Goal: Task Accomplishment & Management: Use online tool/utility

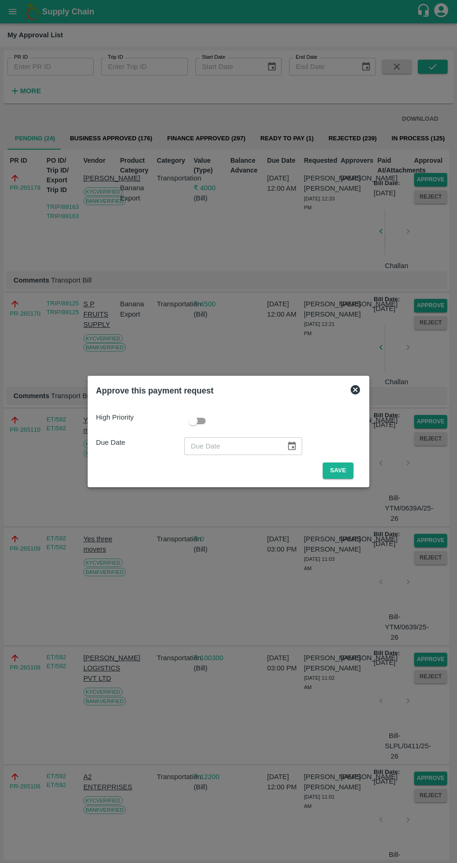
click at [348, 468] on button "Save" at bounding box center [338, 471] width 31 height 16
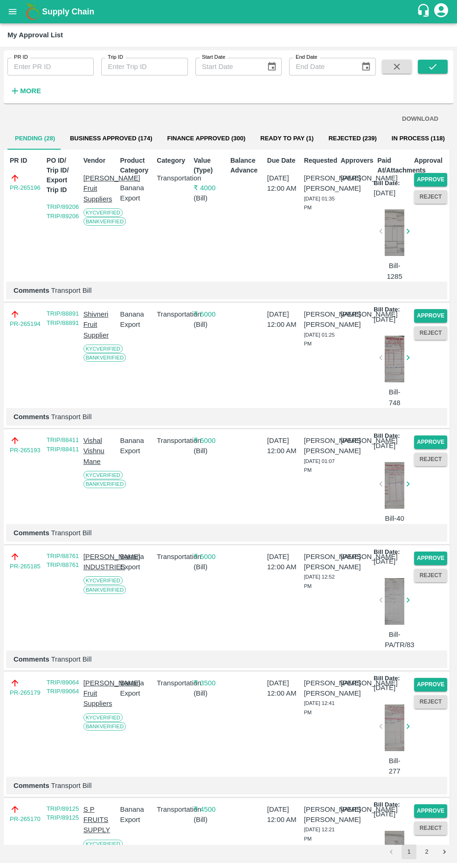
click at [438, 174] on button "Approve" at bounding box center [430, 180] width 33 height 14
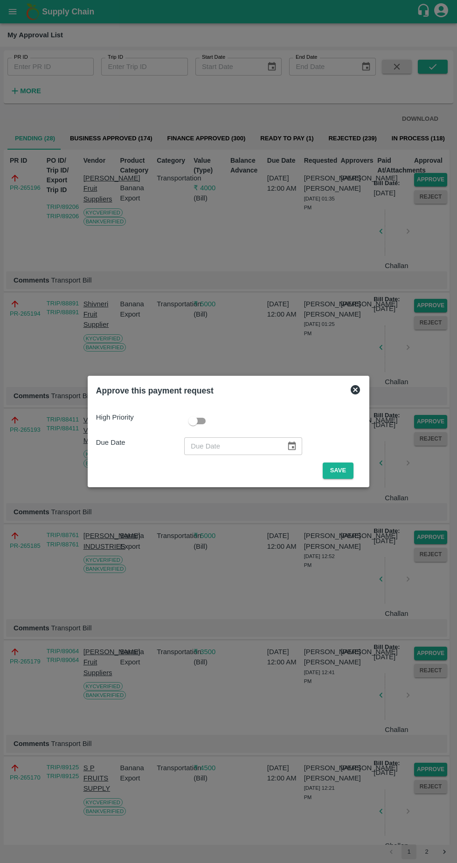
click at [345, 479] on div "High Priority Due Date ​ Save" at bounding box center [228, 442] width 272 height 82
click at [342, 471] on button "Save" at bounding box center [338, 471] width 31 height 16
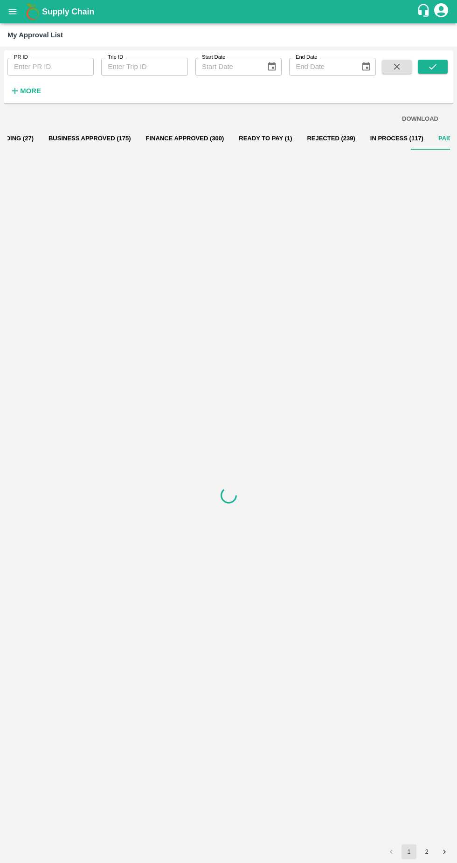
scroll to position [0, 34]
click at [19, 128] on button "Pending (27)" at bounding box center [0, 138] width 55 height 22
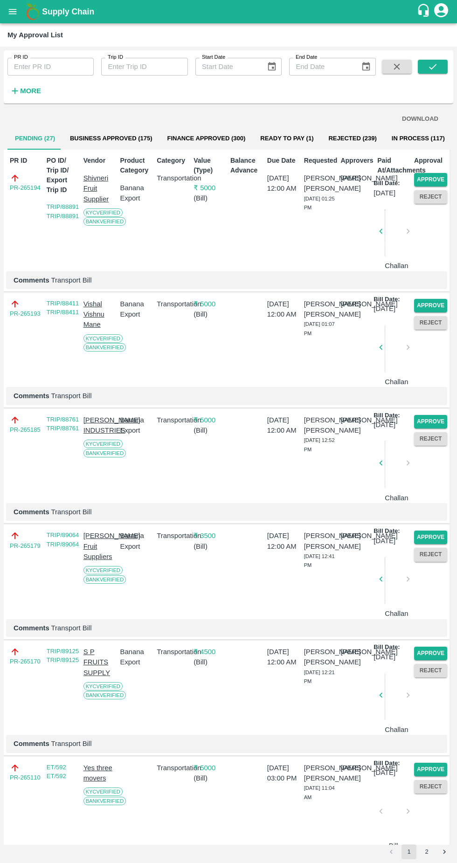
click at [435, 177] on button "Approve" at bounding box center [430, 180] width 33 height 14
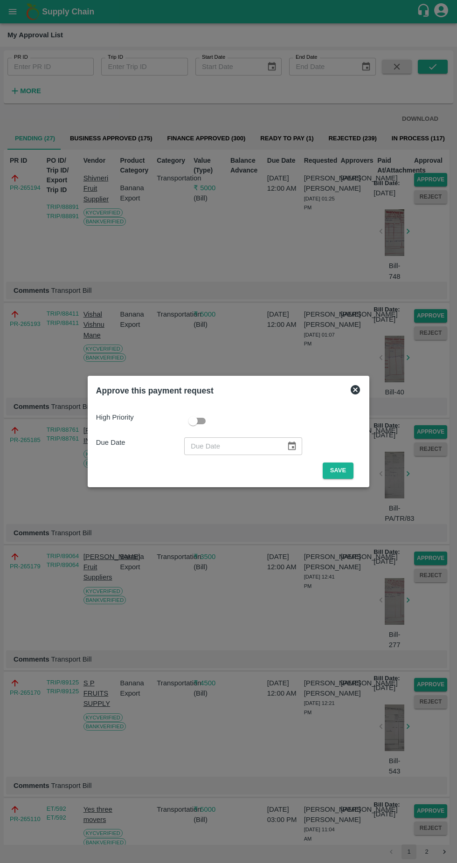
click at [336, 470] on button "Save" at bounding box center [338, 471] width 31 height 16
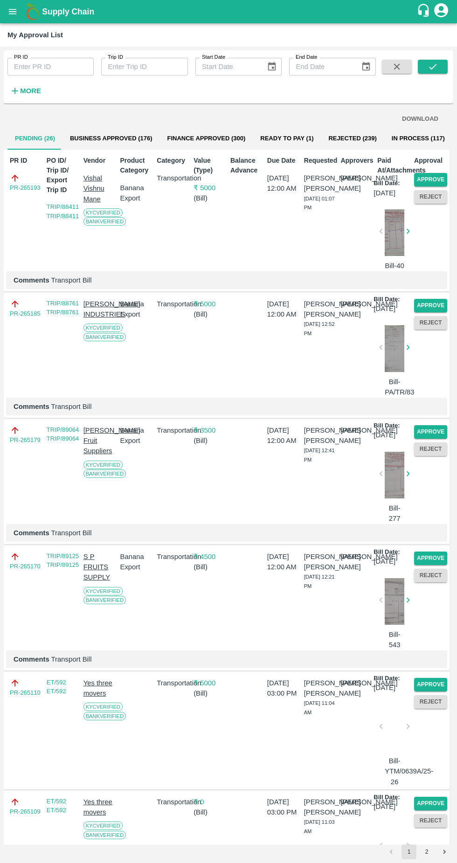
click at [424, 179] on button "Approve" at bounding box center [430, 180] width 33 height 14
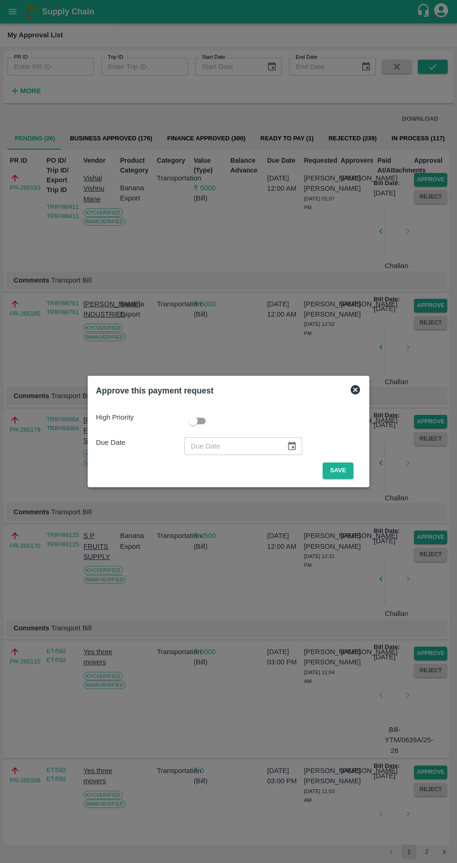
click at [340, 471] on button "Save" at bounding box center [338, 471] width 31 height 16
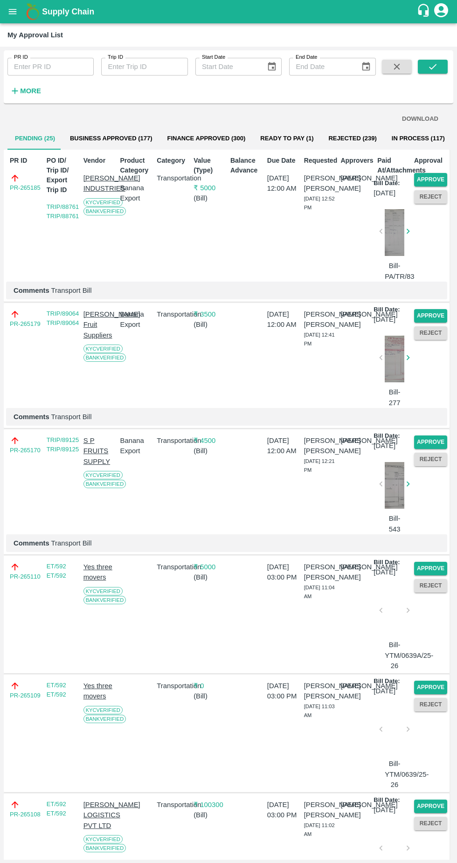
click at [420, 177] on button "Approve" at bounding box center [430, 180] width 33 height 14
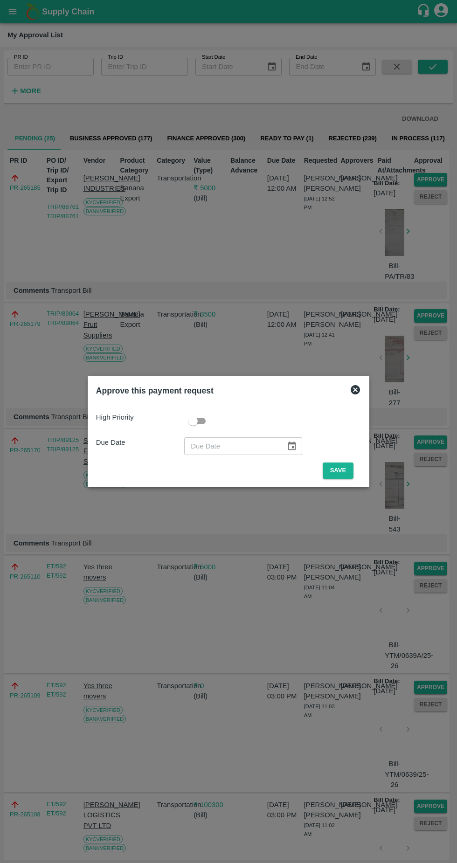
click at [340, 471] on button "Save" at bounding box center [338, 471] width 31 height 16
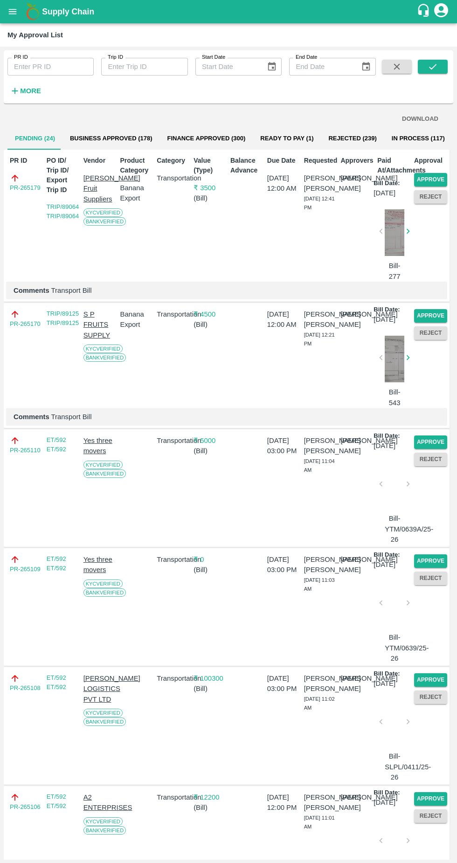
click at [437, 179] on button "Approve" at bounding box center [430, 180] width 33 height 14
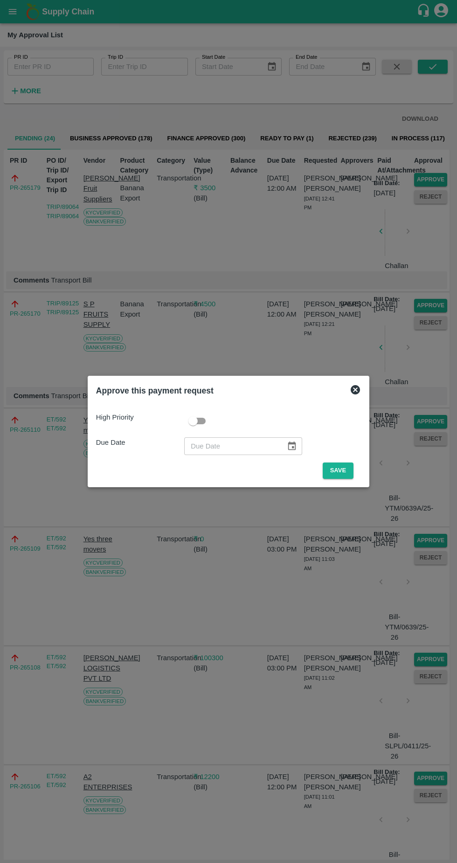
click at [347, 466] on button "Save" at bounding box center [338, 471] width 31 height 16
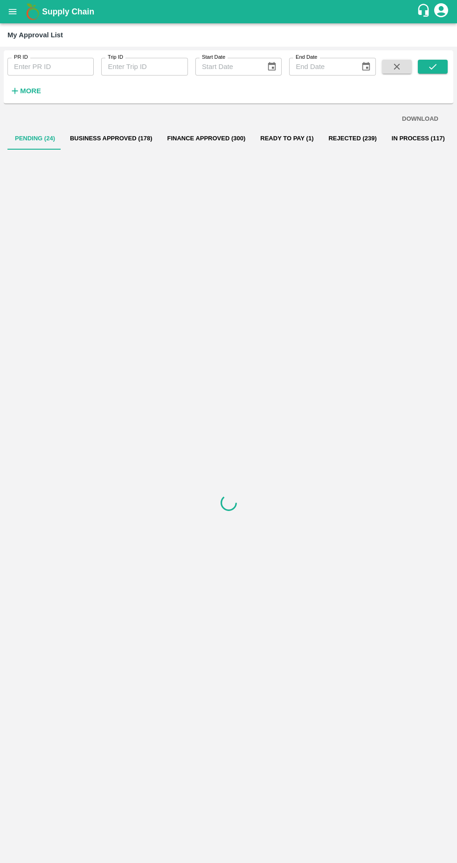
click at [340, 468] on div at bounding box center [228, 503] width 442 height 706
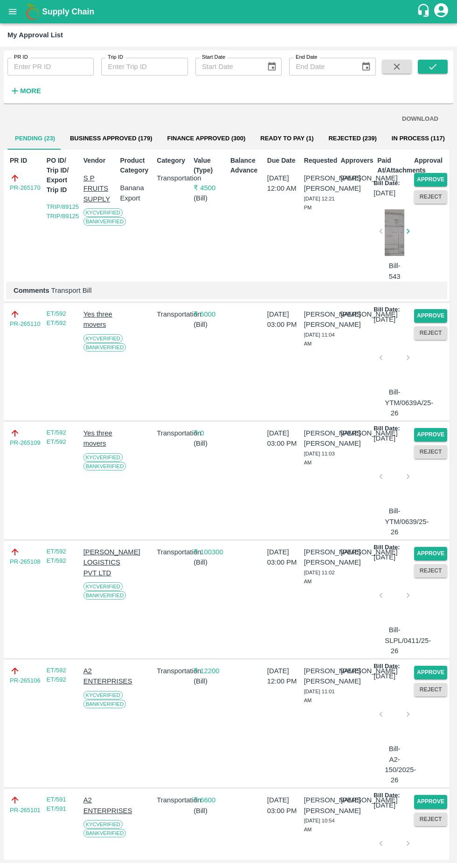
click at [432, 181] on button "Approve" at bounding box center [430, 180] width 33 height 14
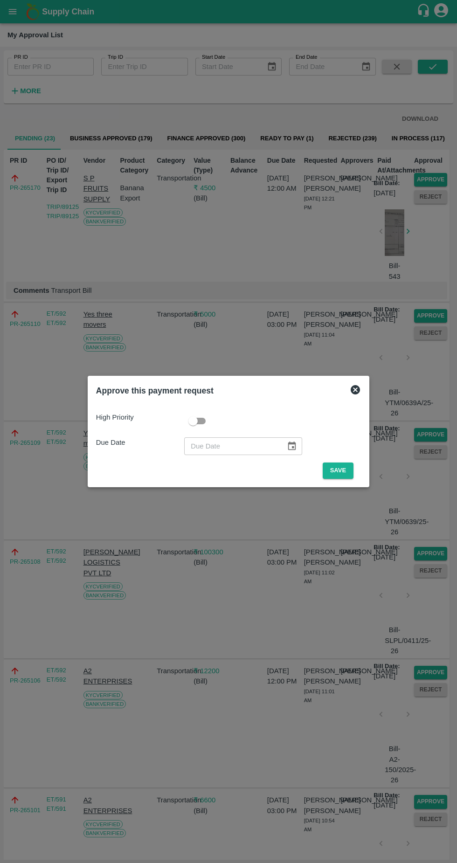
click at [341, 470] on button "Save" at bounding box center [338, 471] width 31 height 16
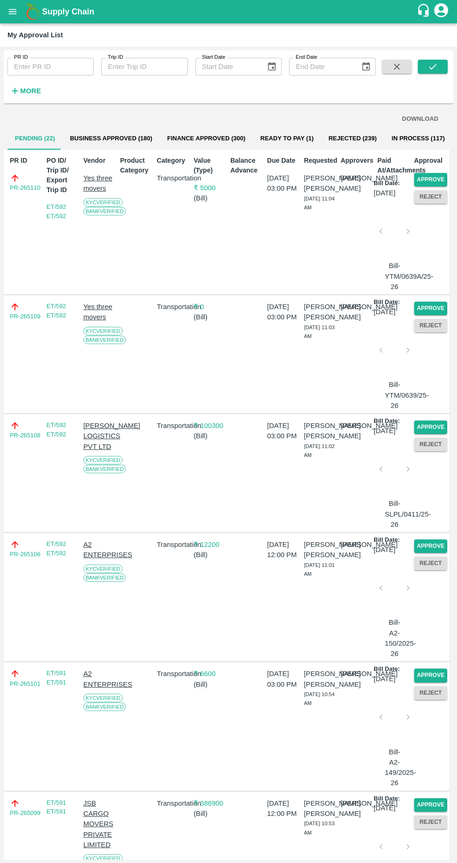
click at [428, 174] on button "Approve" at bounding box center [430, 180] width 33 height 14
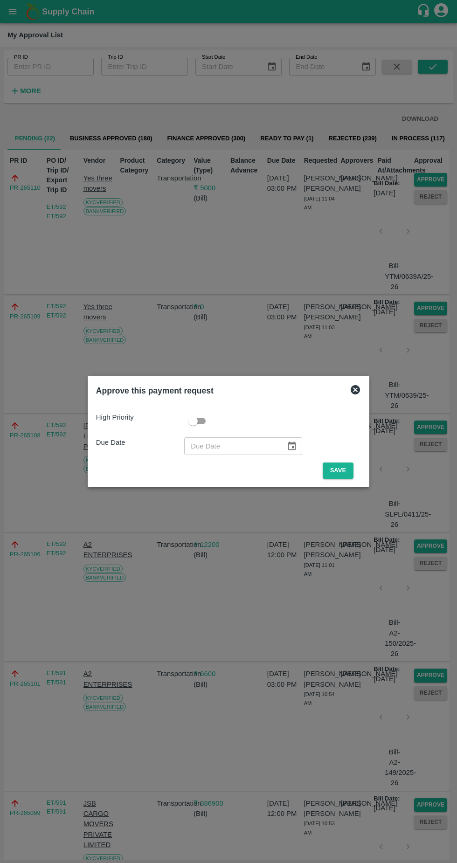
click at [340, 471] on button "Save" at bounding box center [338, 471] width 31 height 16
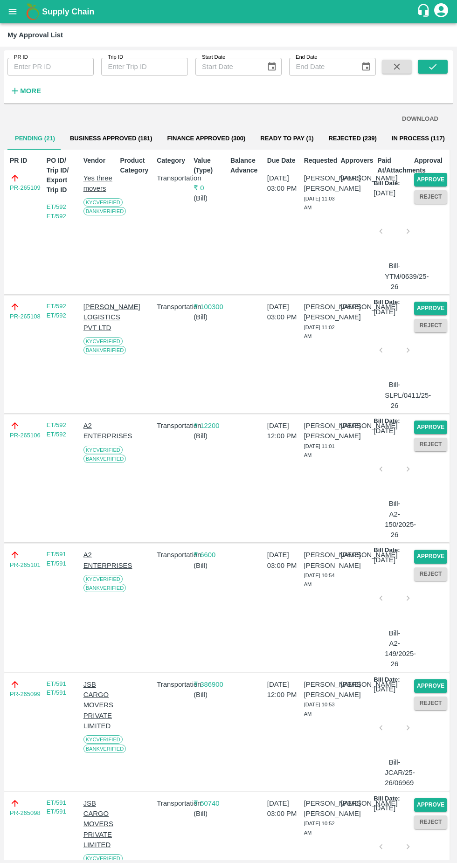
click at [425, 178] on button "Approve" at bounding box center [430, 180] width 33 height 14
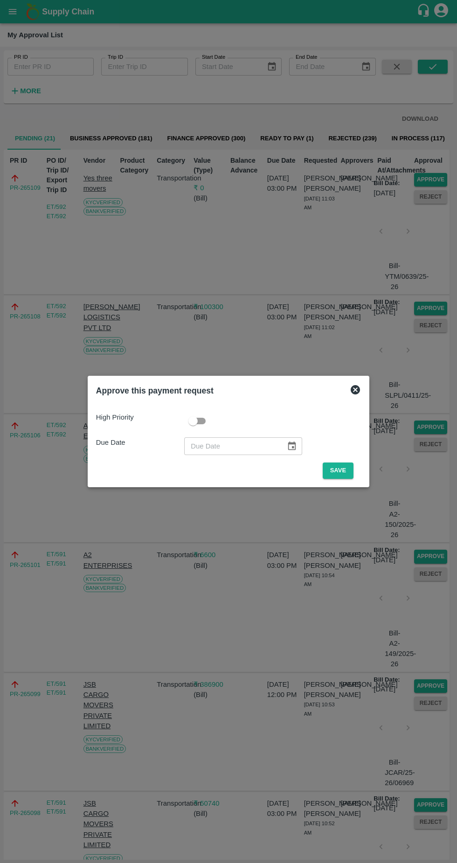
click at [340, 471] on button "Save" at bounding box center [338, 471] width 31 height 16
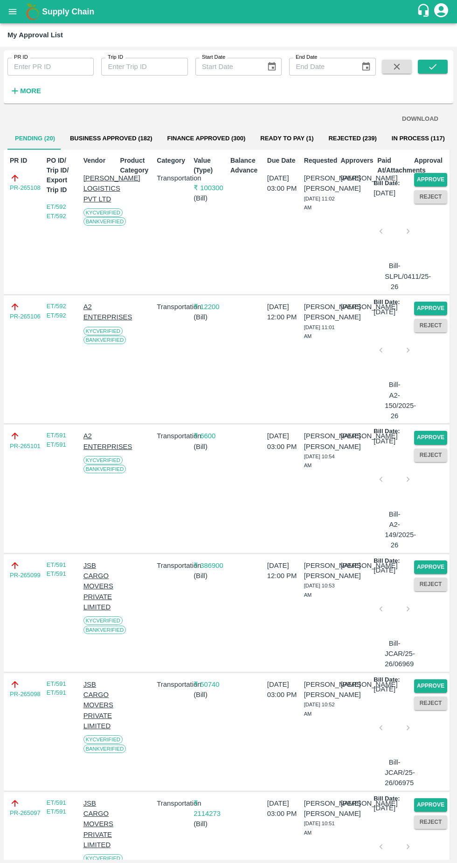
click at [430, 177] on button "Approve" at bounding box center [430, 180] width 33 height 14
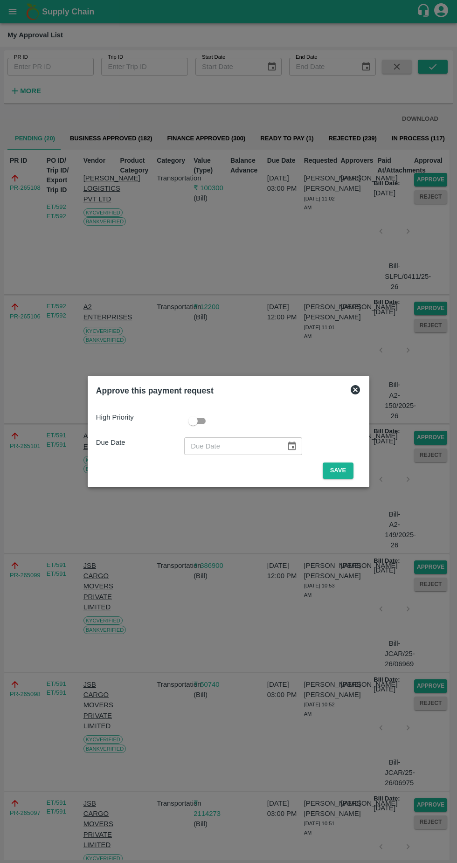
click at [338, 467] on button "Save" at bounding box center [338, 471] width 31 height 16
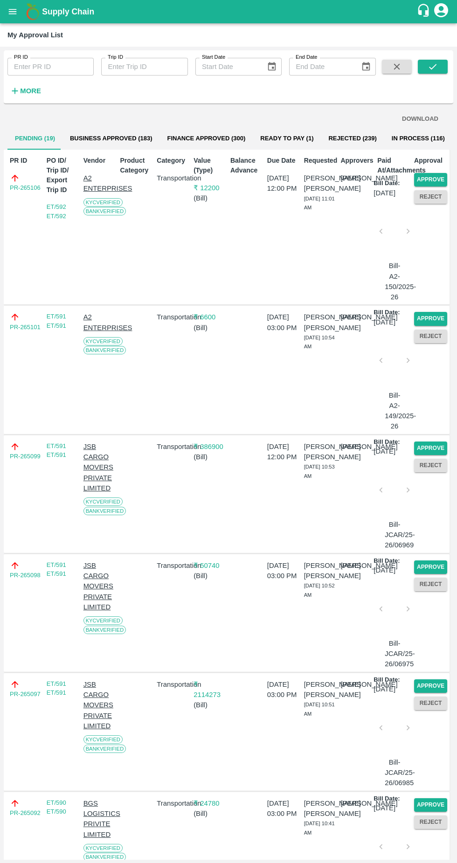
click at [431, 175] on button "Approve" at bounding box center [430, 180] width 33 height 14
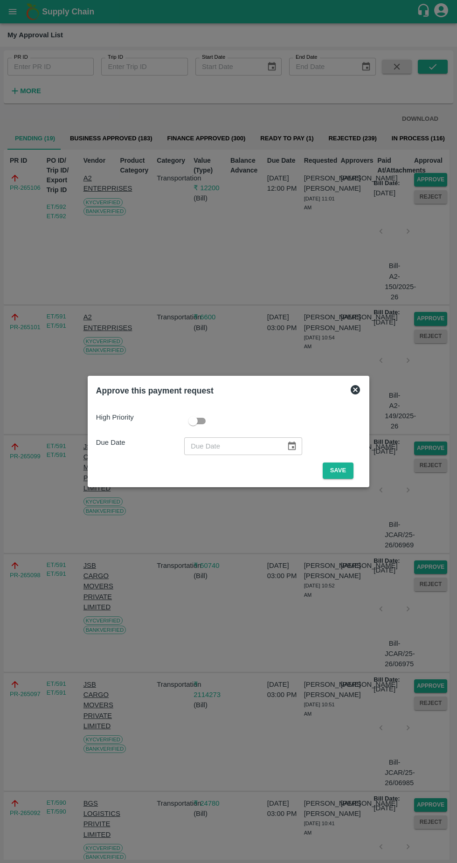
click at [335, 471] on button "Save" at bounding box center [338, 471] width 31 height 16
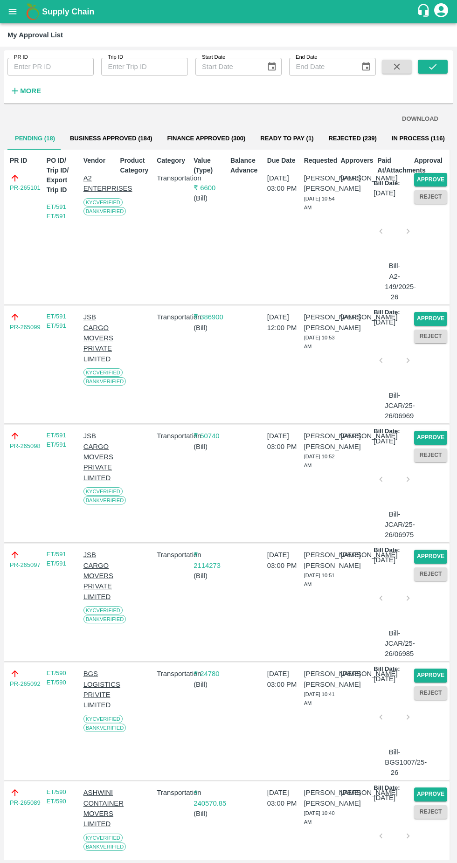
click at [432, 176] on button "Approve" at bounding box center [430, 180] width 33 height 14
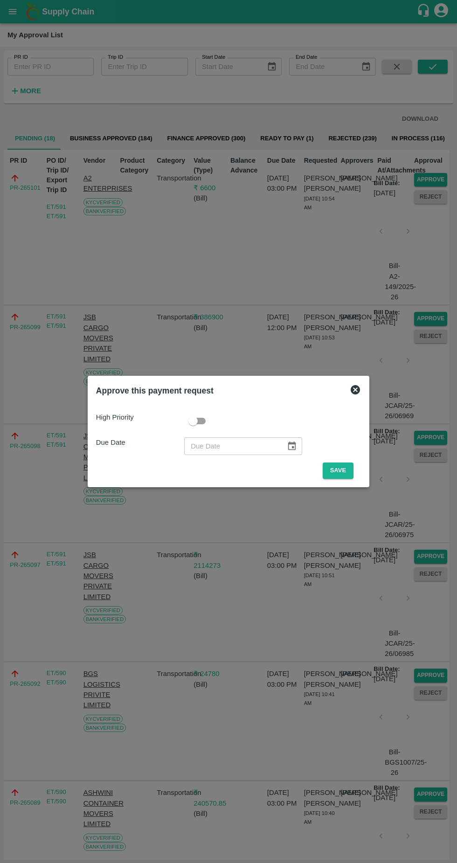
click at [368, 382] on div "Approve this payment request High Priority Due Date ​ Save" at bounding box center [229, 431] width 282 height 111
click at [213, 178] on div at bounding box center [228, 431] width 457 height 863
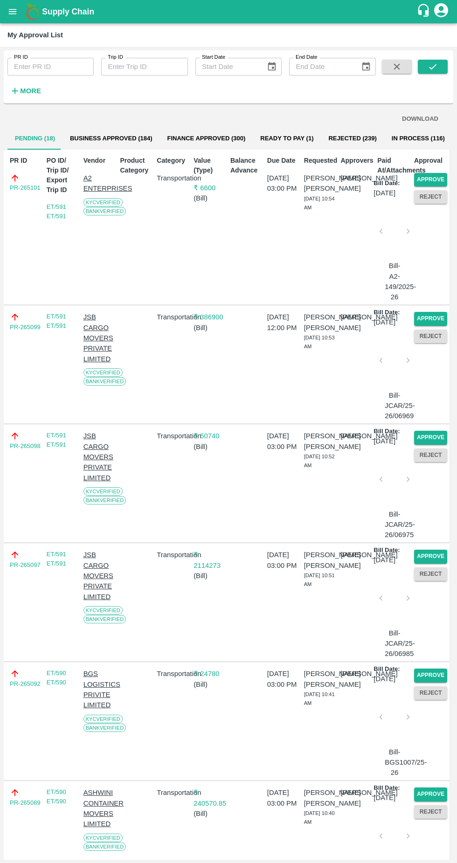
click at [207, 188] on p "₹ 6600" at bounding box center [210, 188] width 33 height 10
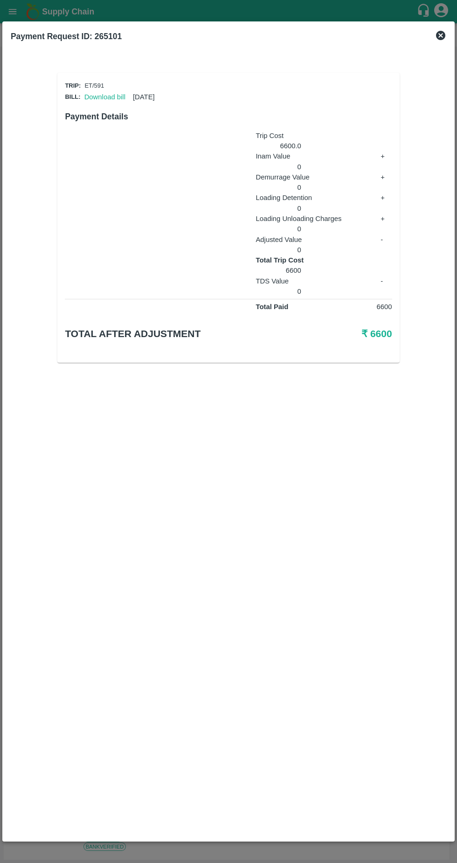
click at [101, 97] on link "Download bill" at bounding box center [104, 96] width 41 height 7
click at [441, 35] on icon at bounding box center [440, 35] width 11 height 11
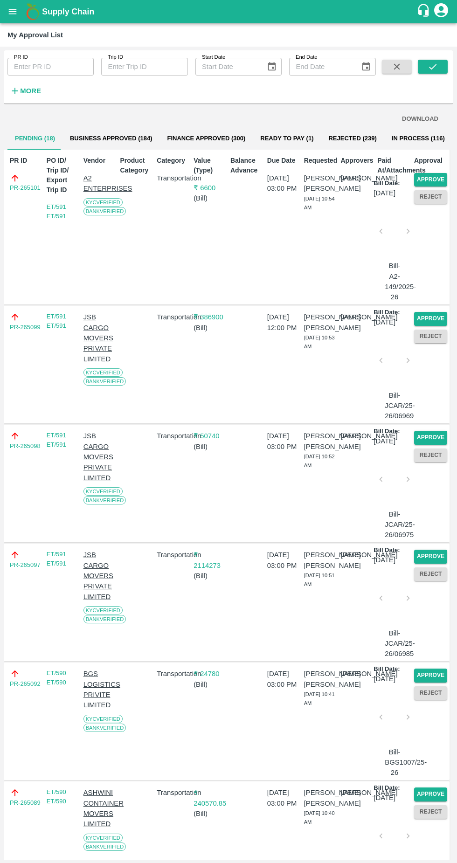
click at [436, 180] on button "Approve" at bounding box center [430, 180] width 33 height 14
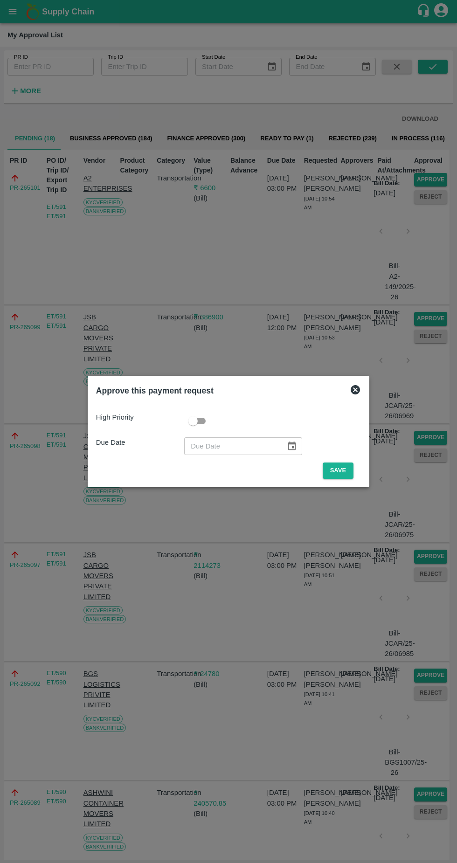
click at [335, 469] on button "Save" at bounding box center [338, 471] width 31 height 16
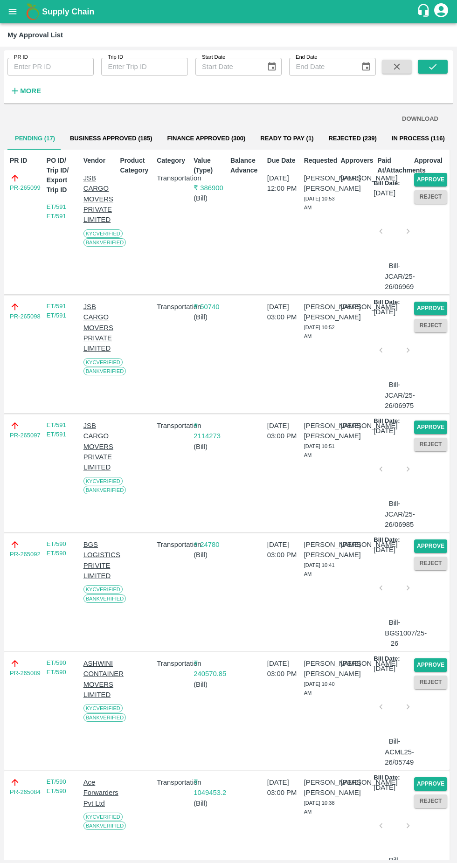
click at [416, 176] on button "Approve" at bounding box center [430, 180] width 33 height 14
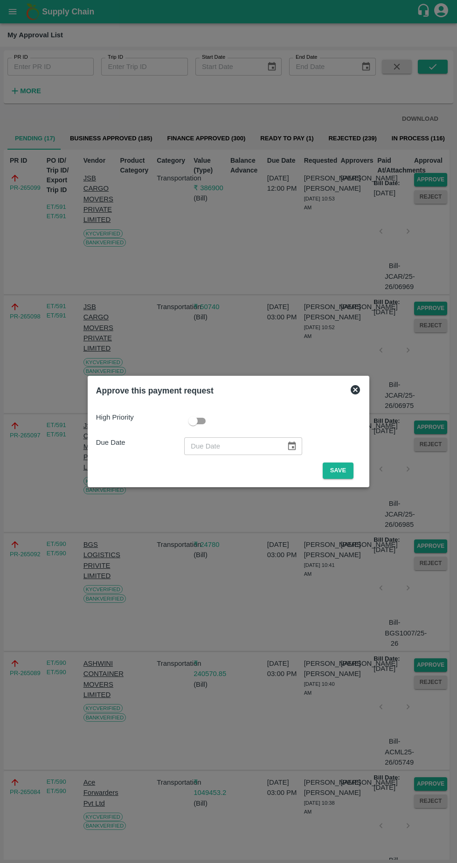
click at [344, 470] on button "Save" at bounding box center [338, 471] width 31 height 16
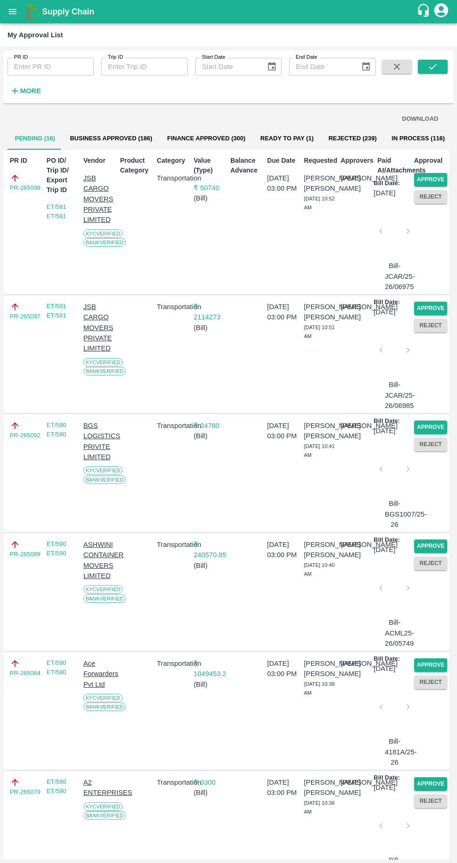
click at [438, 181] on button "Approve" at bounding box center [430, 180] width 33 height 14
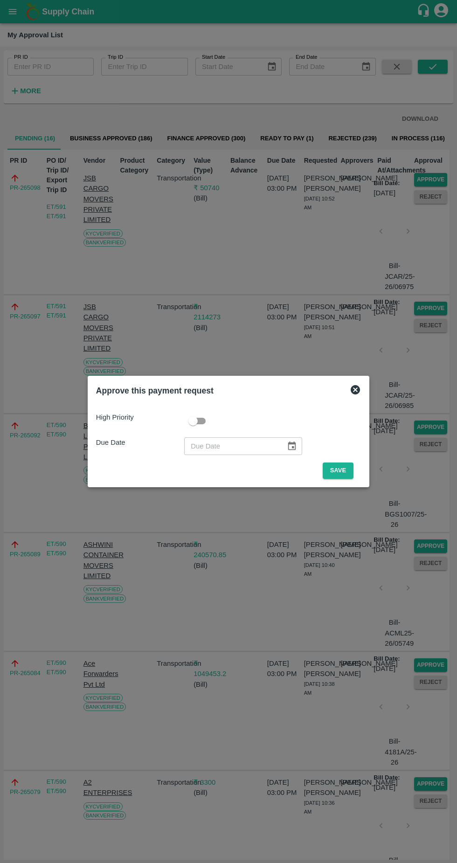
click at [340, 471] on button "Save" at bounding box center [338, 471] width 31 height 16
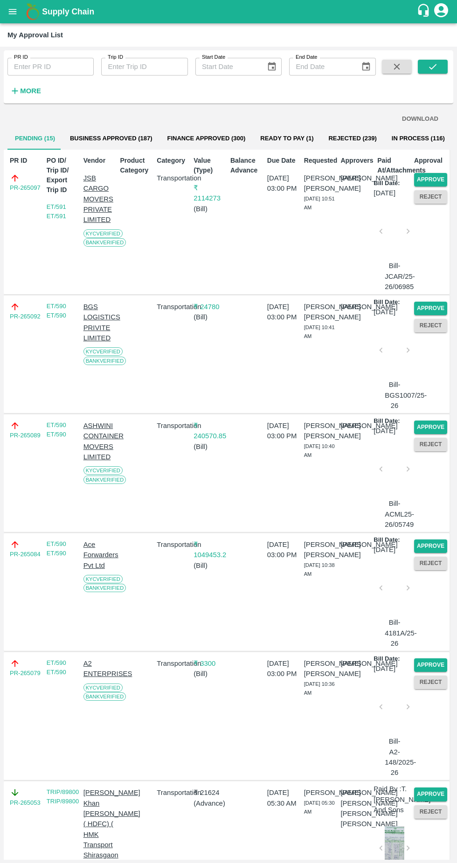
click at [431, 181] on button "Approve" at bounding box center [430, 180] width 33 height 14
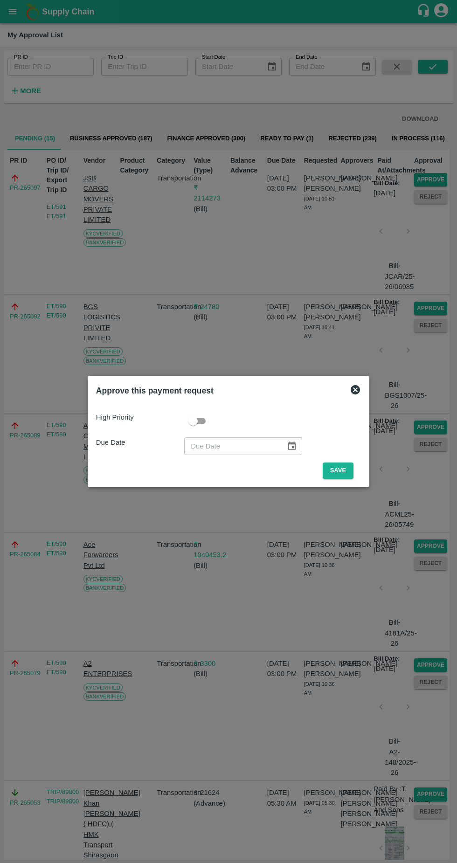
click at [340, 471] on button "Save" at bounding box center [338, 471] width 31 height 16
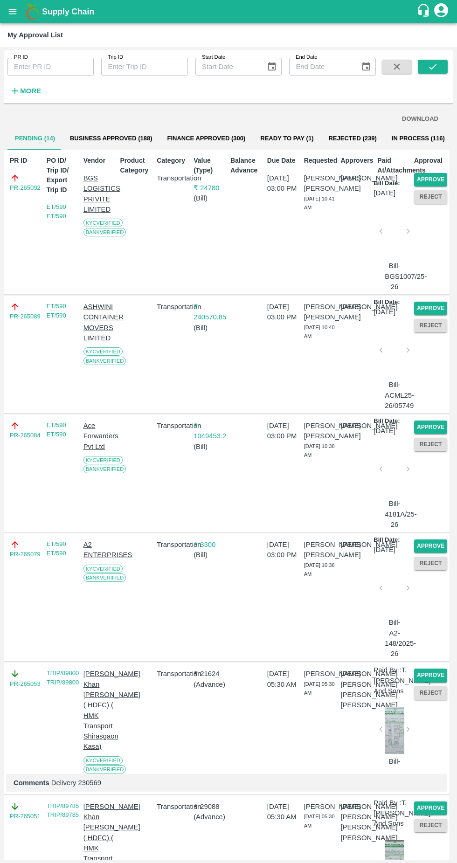
click at [434, 177] on button "Approve" at bounding box center [430, 180] width 33 height 14
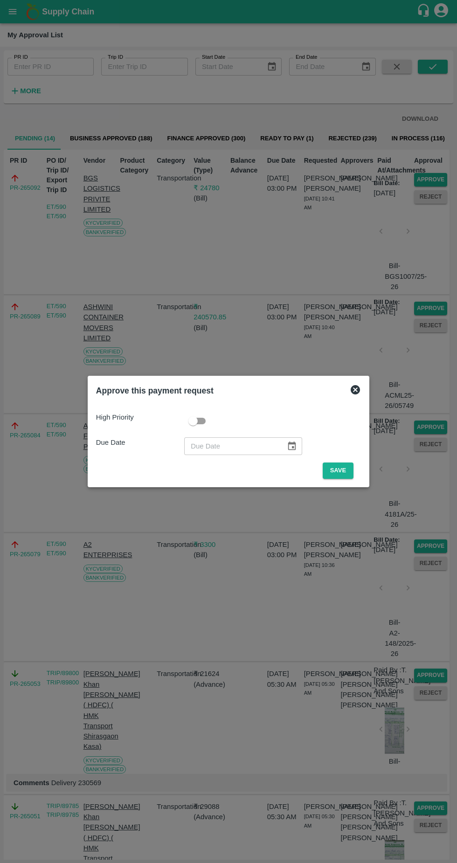
click at [340, 471] on button "Save" at bounding box center [338, 471] width 31 height 16
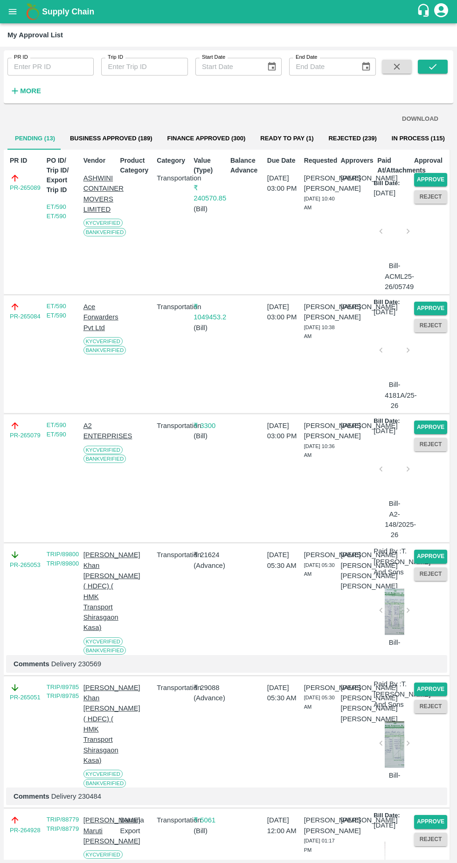
click at [436, 180] on button "Approve" at bounding box center [430, 180] width 33 height 14
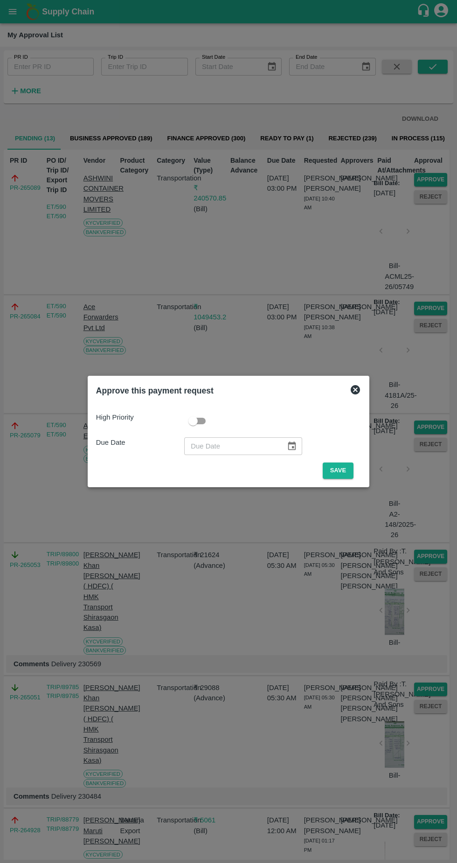
click at [344, 469] on button "Save" at bounding box center [338, 471] width 31 height 16
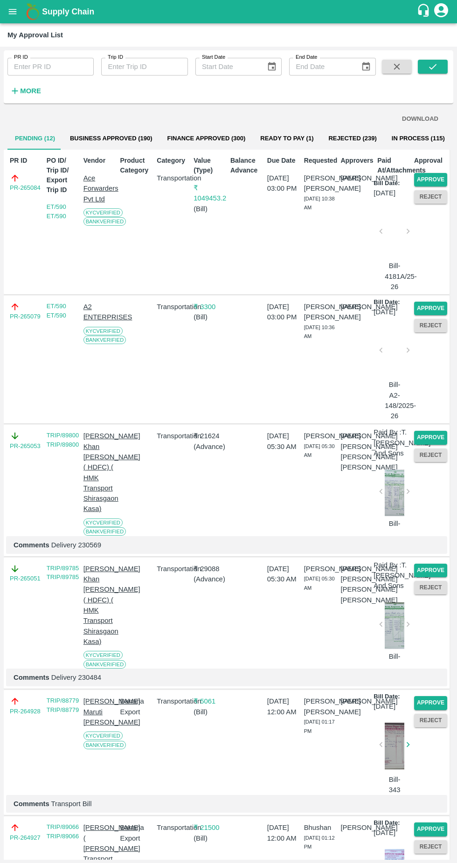
click at [429, 174] on button "Approve" at bounding box center [430, 180] width 33 height 14
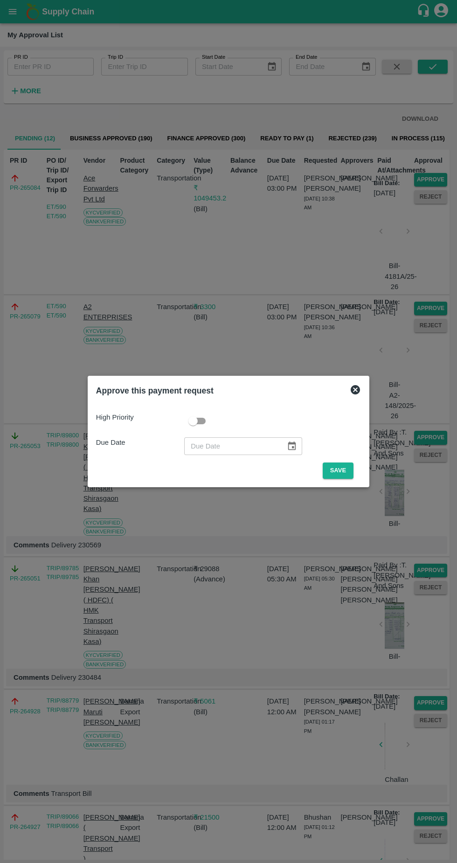
click at [340, 471] on button "Save" at bounding box center [338, 471] width 31 height 16
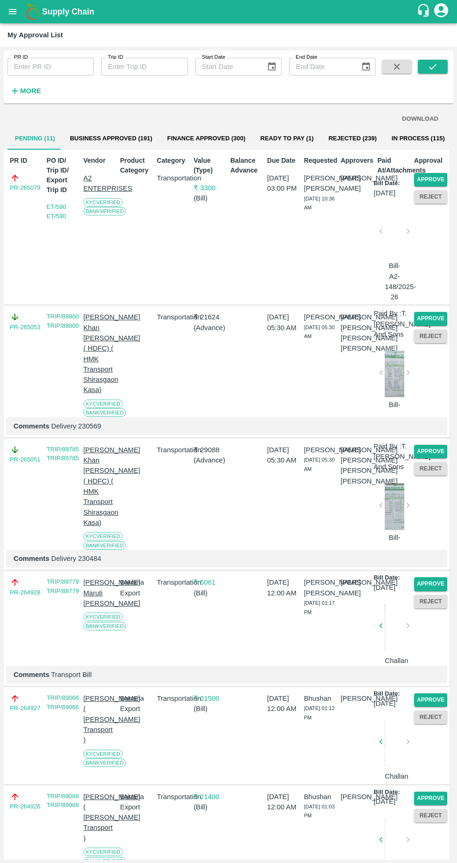
click at [429, 179] on button "Approve" at bounding box center [430, 180] width 33 height 14
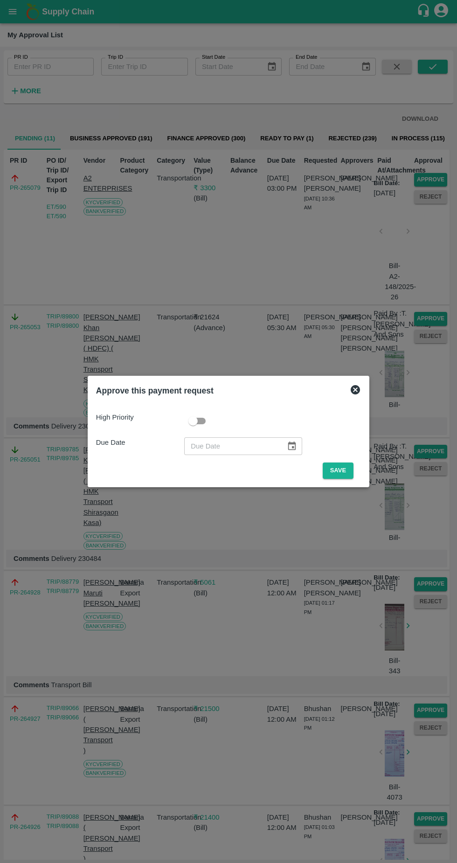
click at [331, 472] on button "Save" at bounding box center [338, 471] width 31 height 16
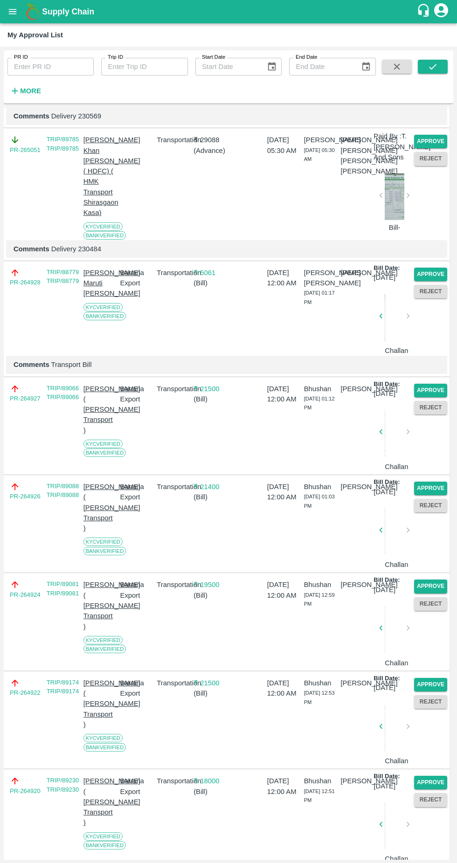
scroll to position [177, 0]
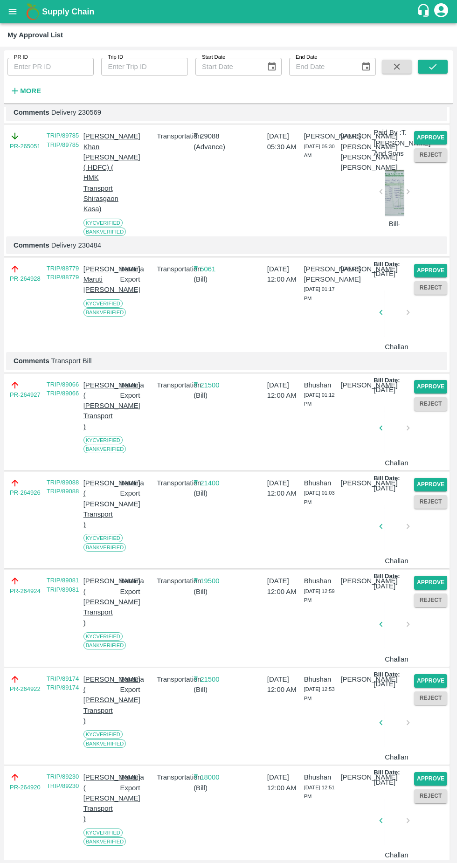
click at [422, 278] on button "Approve" at bounding box center [430, 271] width 33 height 14
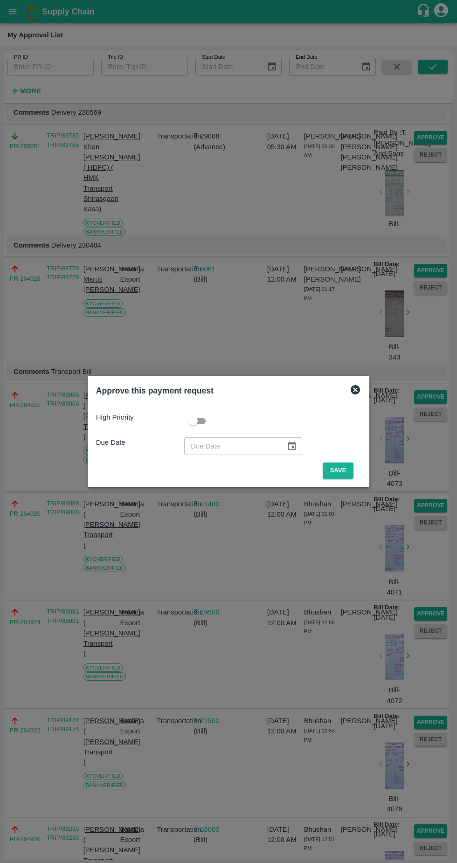
click at [340, 471] on button "Save" at bounding box center [338, 471] width 31 height 16
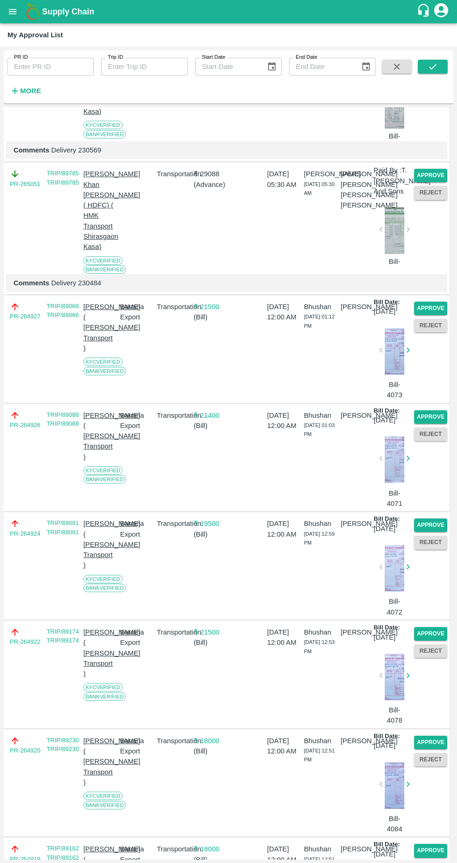
scroll to position [139, 0]
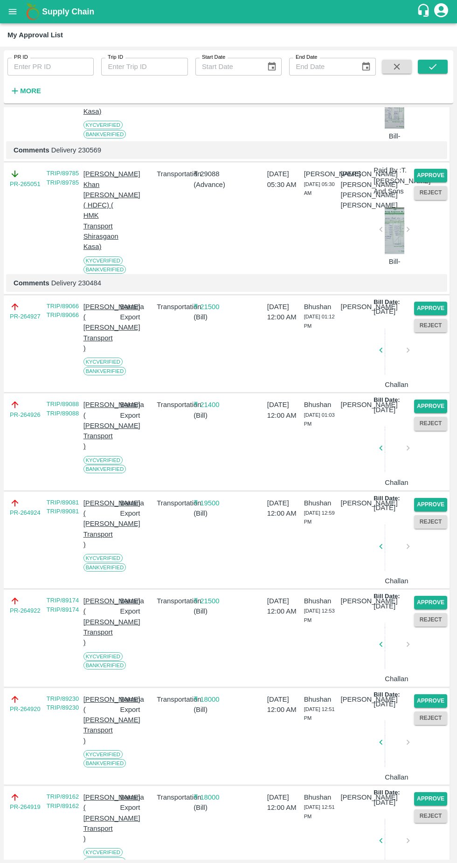
click at [427, 315] on button "Approve" at bounding box center [430, 309] width 33 height 14
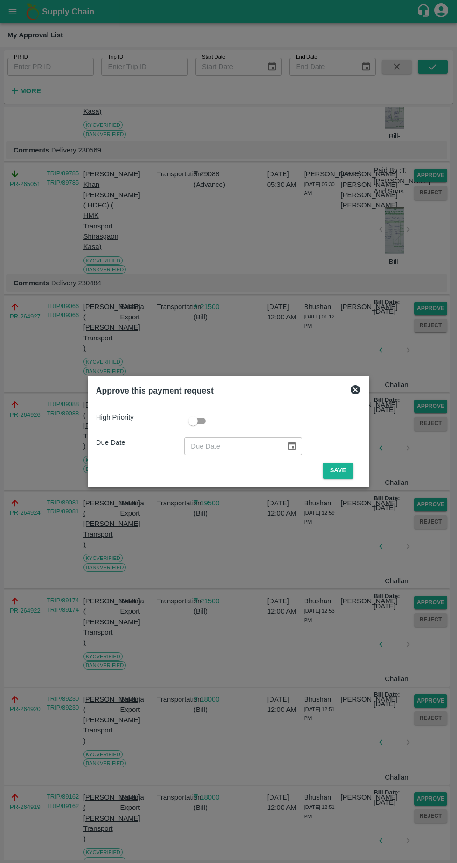
click at [340, 471] on button "Save" at bounding box center [338, 471] width 31 height 16
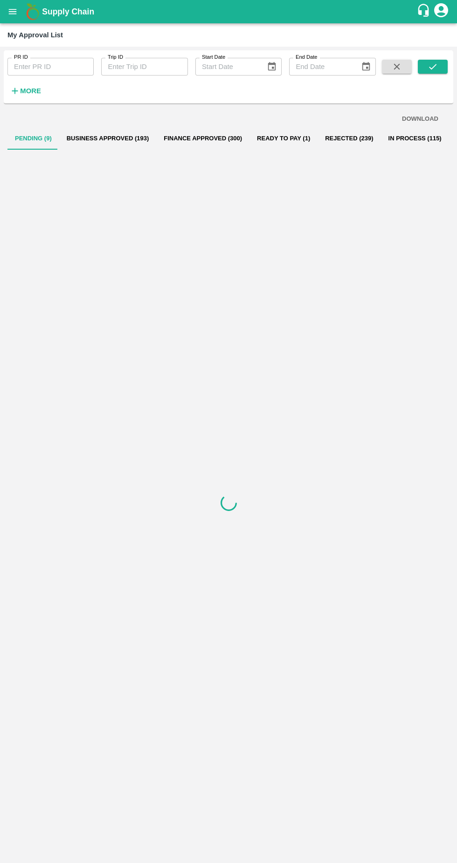
scroll to position [0, 0]
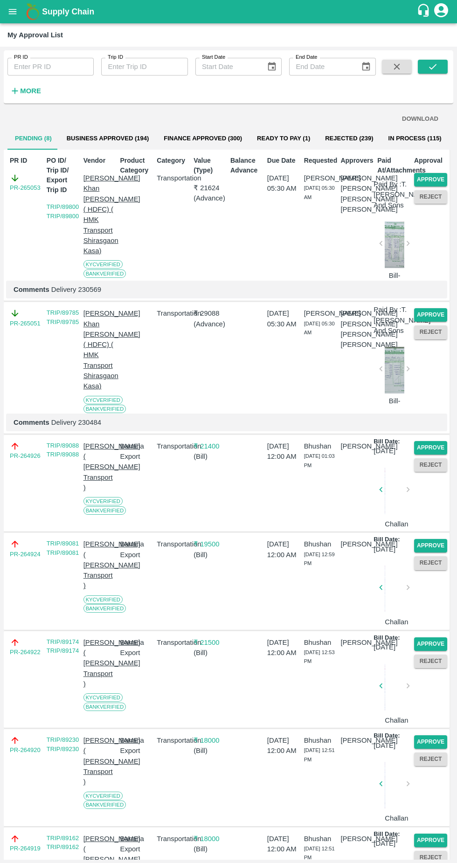
click at [432, 455] on button "Approve" at bounding box center [430, 448] width 33 height 14
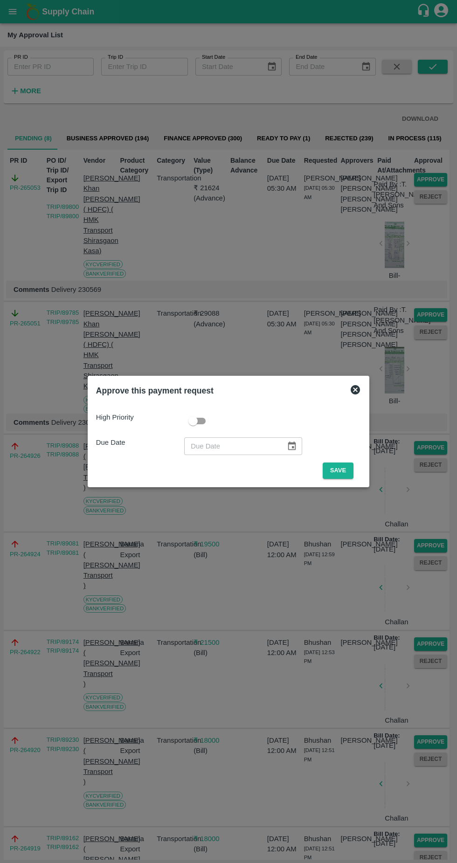
click at [340, 483] on div "Approve this payment request High Priority Due Date ​ Save" at bounding box center [229, 431] width 282 height 111
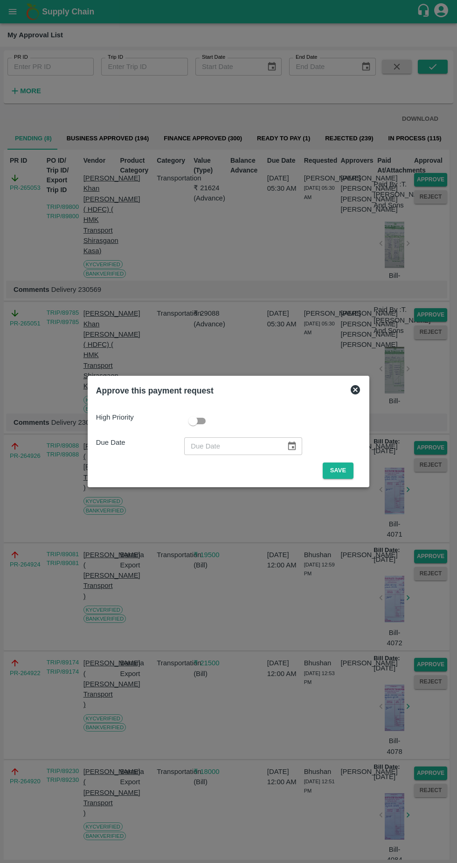
click at [338, 471] on button "Save" at bounding box center [338, 471] width 31 height 16
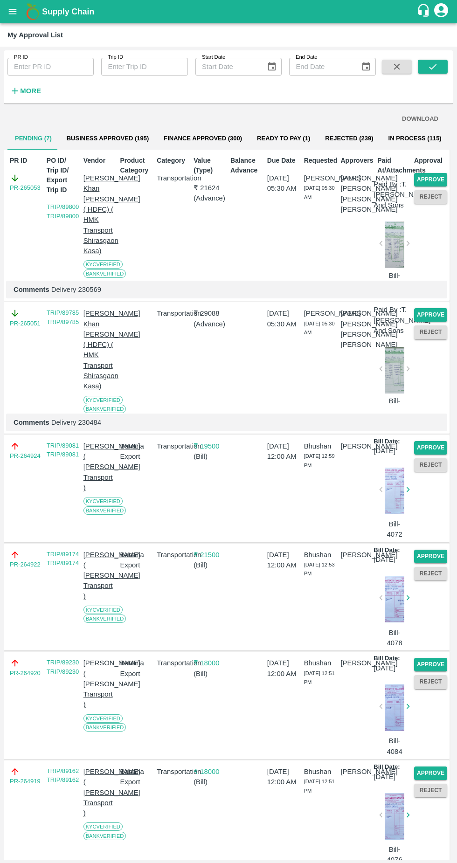
scroll to position [258, 0]
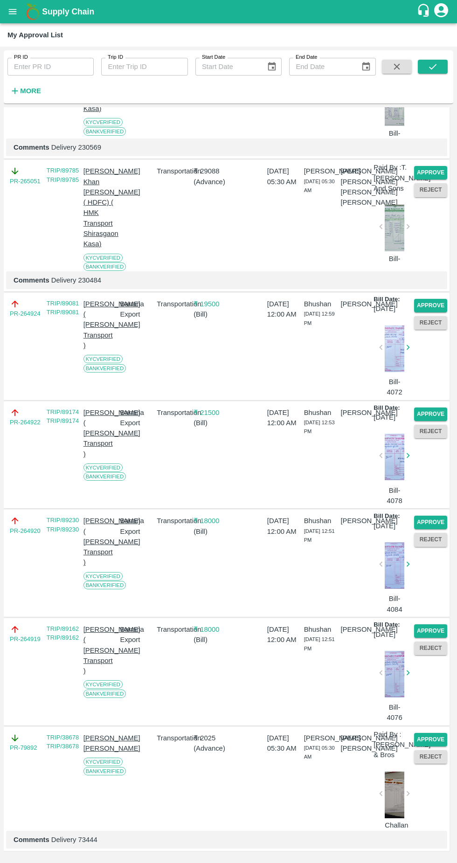
click at [424, 408] on button "Approve" at bounding box center [430, 415] width 33 height 14
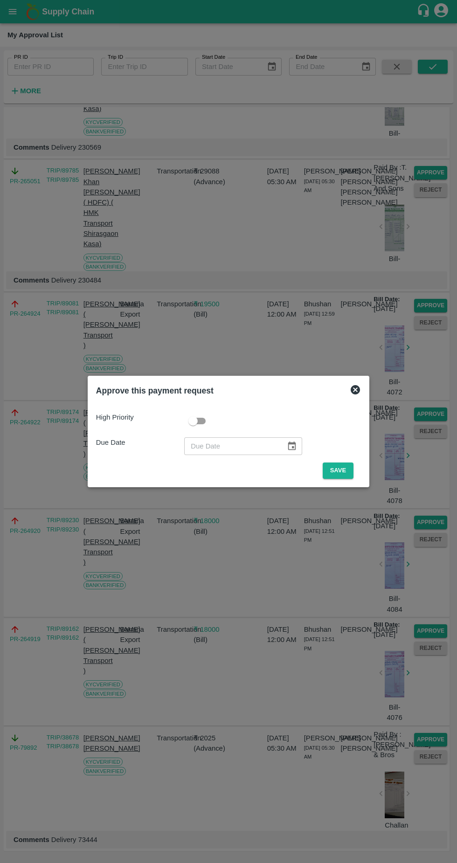
scroll to position [217, 0]
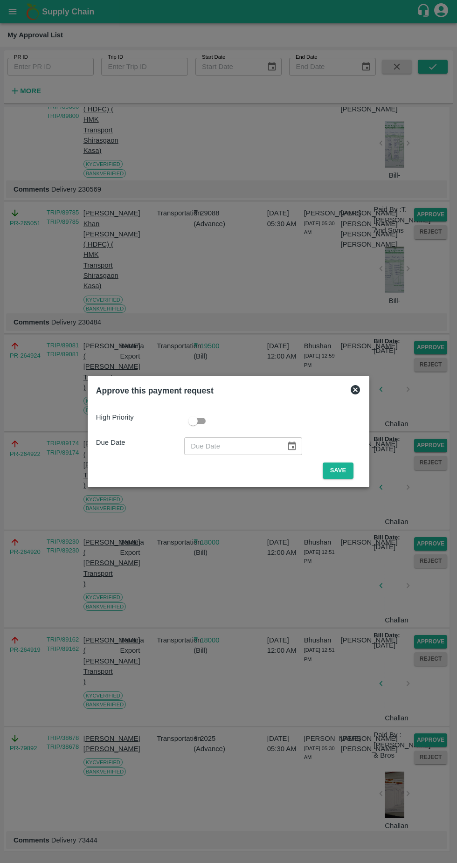
click at [340, 471] on button "Save" at bounding box center [338, 471] width 31 height 16
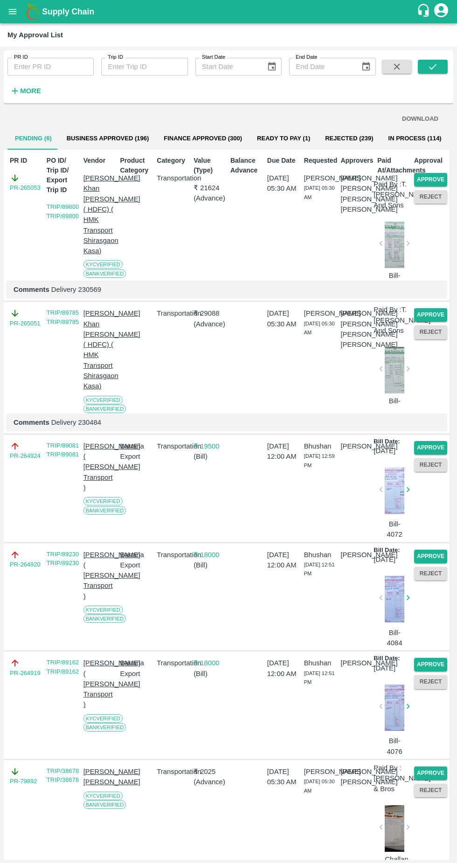
scroll to position [138, 0]
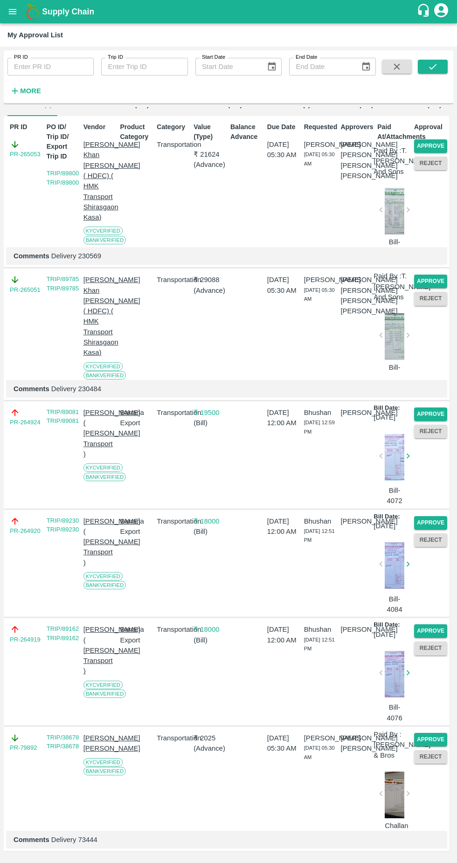
click at [433, 408] on button "Approve" at bounding box center [430, 415] width 33 height 14
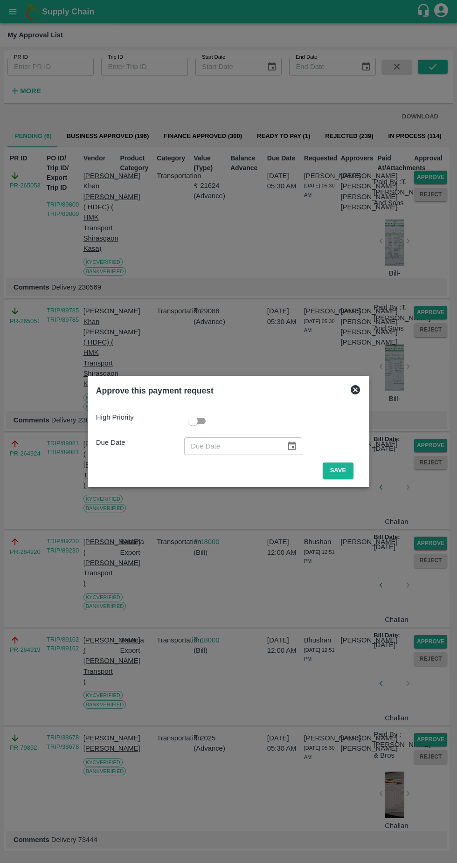
click at [347, 468] on button "Save" at bounding box center [338, 471] width 31 height 16
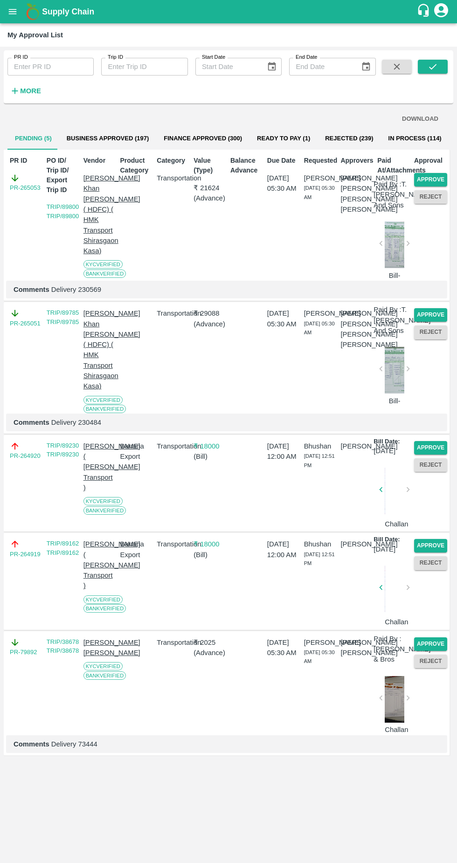
click at [433, 455] on button "Approve" at bounding box center [430, 448] width 33 height 14
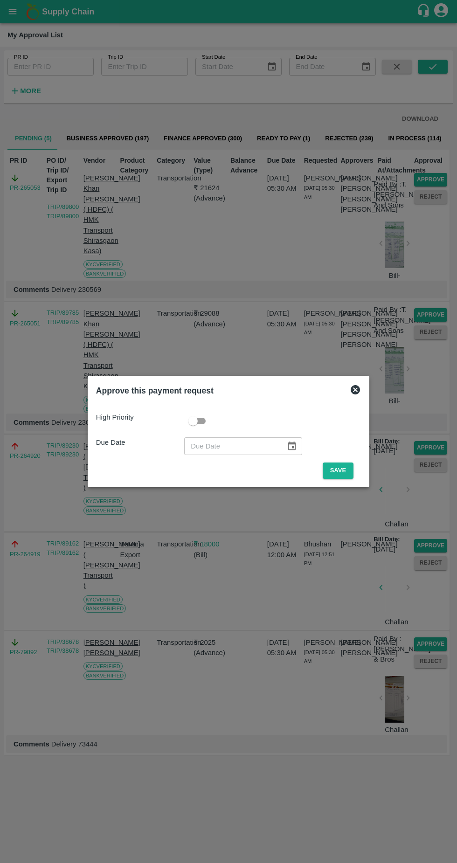
click at [342, 479] on button "Save" at bounding box center [338, 471] width 31 height 16
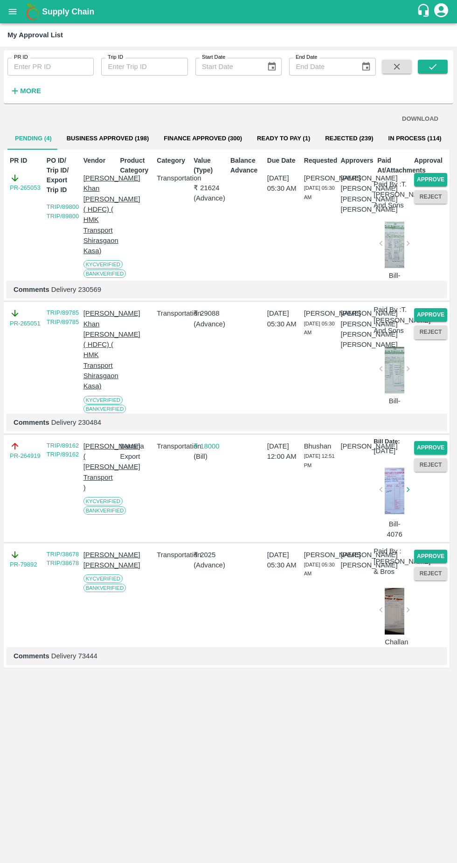
click at [436, 455] on button "Approve" at bounding box center [430, 448] width 33 height 14
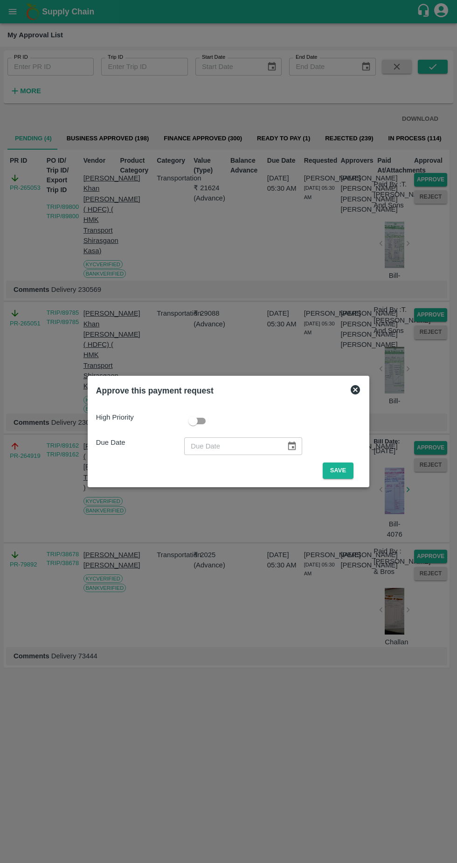
click at [340, 472] on button "Save" at bounding box center [338, 471] width 31 height 16
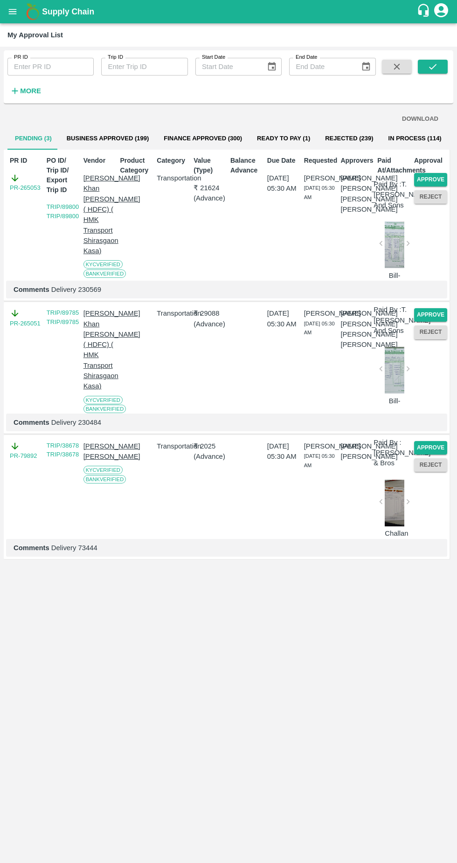
click at [15, 91] on icon "button" at bounding box center [15, 91] width 6 height 6
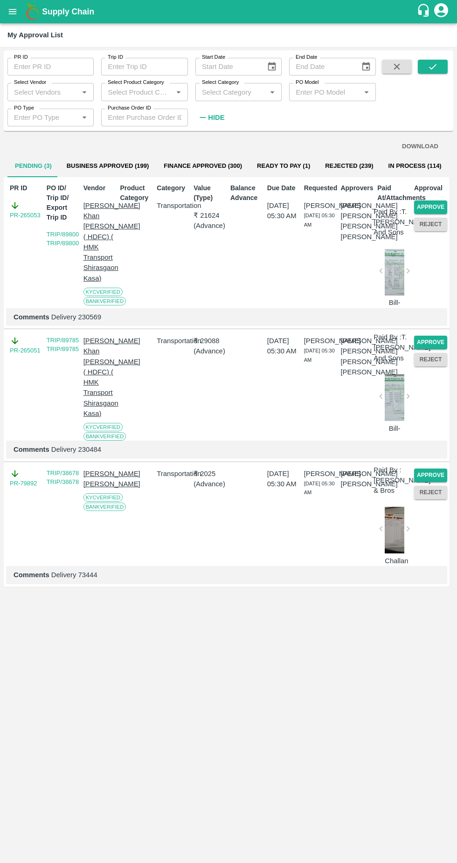
click at [55, 96] on input "Select Vendor" at bounding box center [42, 92] width 65 height 12
click at [43, 120] on div "A2 ENTERPRISES-Transporter" at bounding box center [53, 118] width 68 height 21
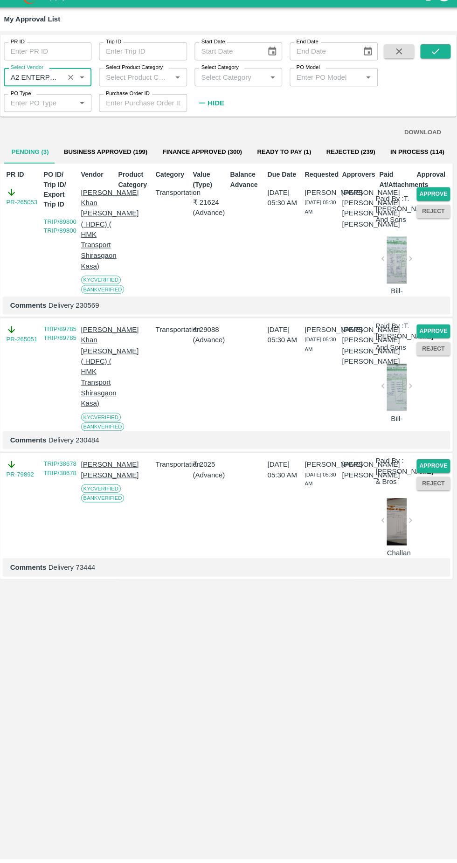
type input "A2 ENTERPRISES-Transporter"
click at [424, 68] on button "submit" at bounding box center [433, 67] width 30 height 14
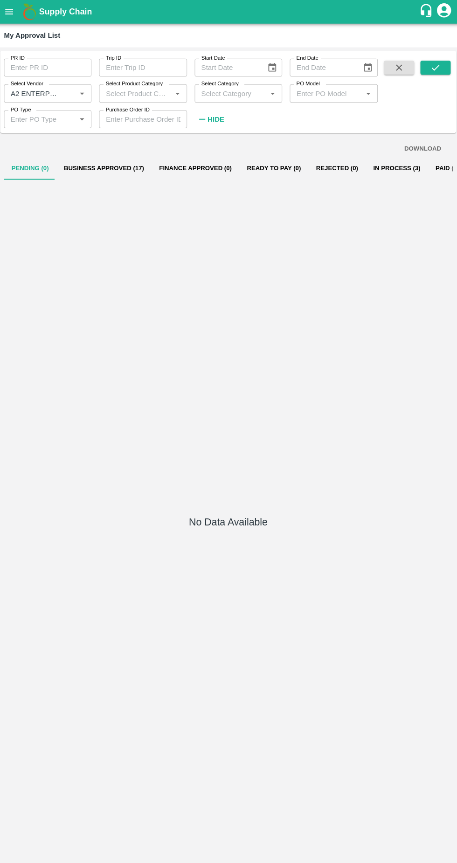
click at [106, 164] on button "Business Approved (17)" at bounding box center [106, 166] width 94 height 22
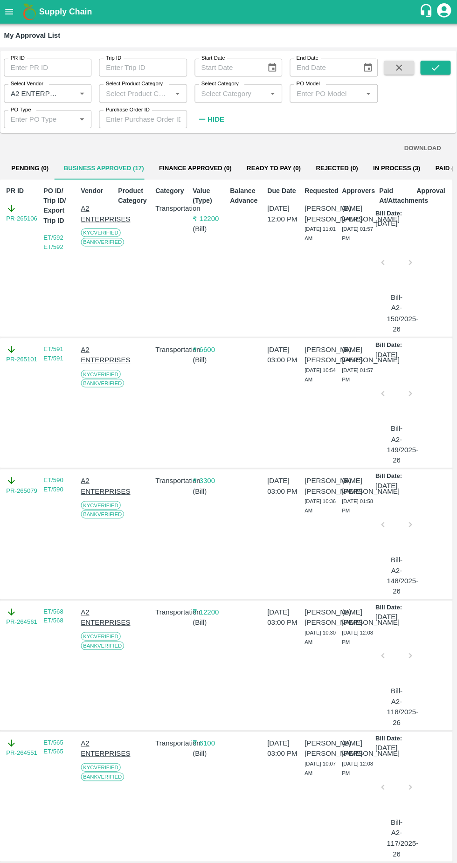
click at [422, 148] on button "DOWNLOAD" at bounding box center [420, 147] width 44 height 16
